Goal: Task Accomplishment & Management: Use online tool/utility

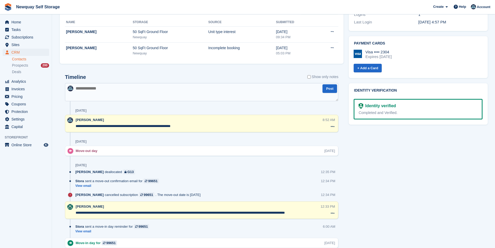
scroll to position [142, 0]
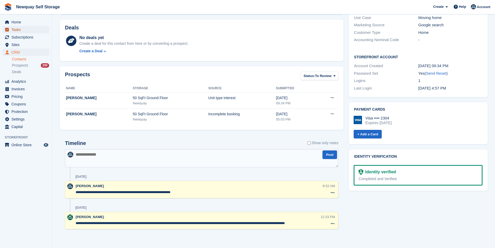
click at [19, 30] on span "Tasks" at bounding box center [26, 29] width 31 height 7
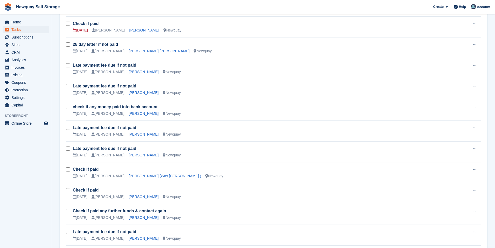
scroll to position [286, 0]
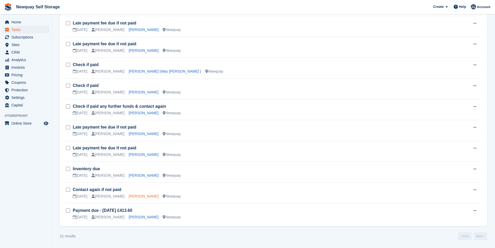
click at [138, 197] on link "[PERSON_NAME]" at bounding box center [144, 196] width 30 height 4
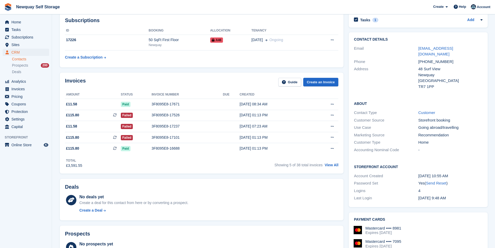
scroll to position [26, 0]
click at [24, 27] on span "Tasks" at bounding box center [26, 29] width 31 height 7
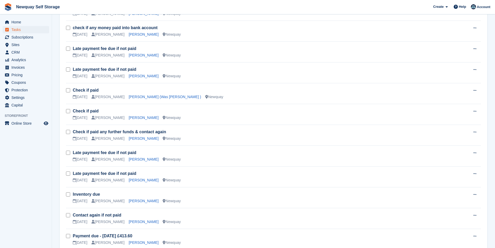
scroll to position [286, 0]
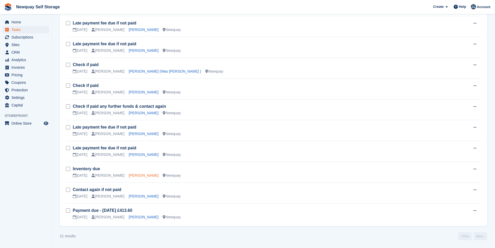
click at [138, 175] on link "[PERSON_NAME]" at bounding box center [144, 175] width 30 height 4
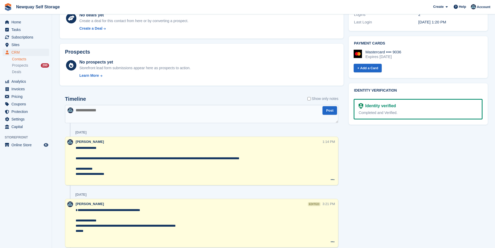
scroll to position [286, 0]
